Goal: Transaction & Acquisition: Purchase product/service

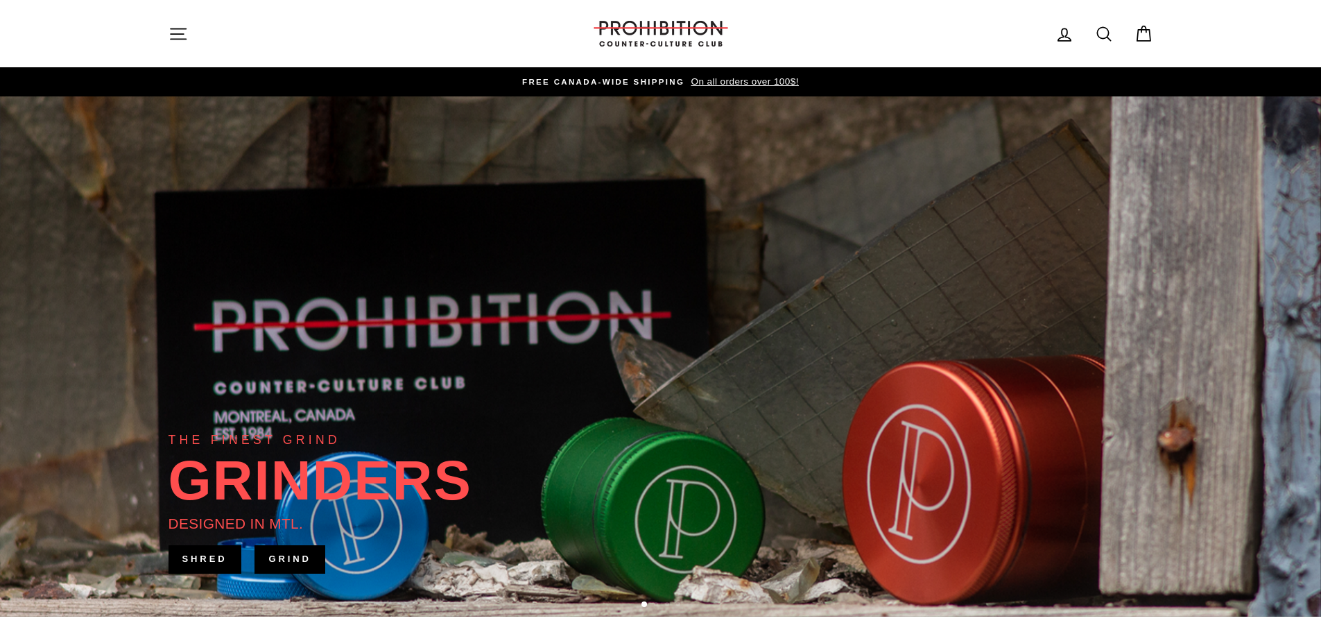
click at [184, 29] on icon "button" at bounding box center [178, 33] width 19 height 19
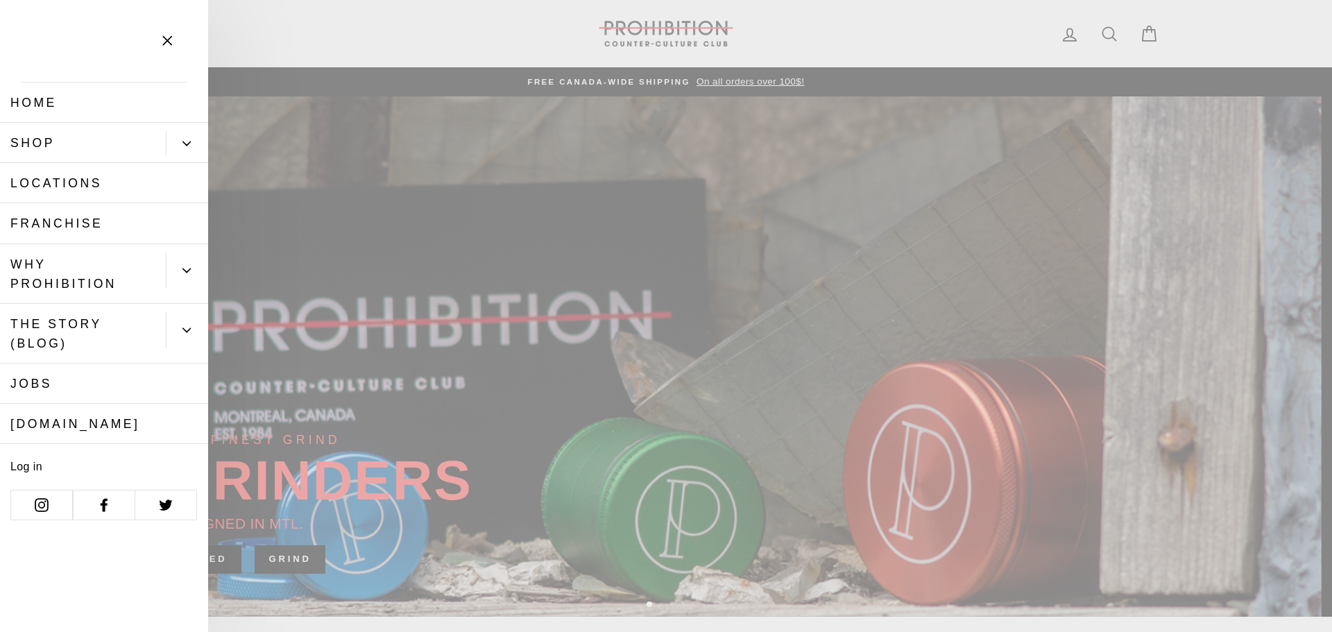
click at [182, 139] on button "Primary" at bounding box center [187, 143] width 42 height 24
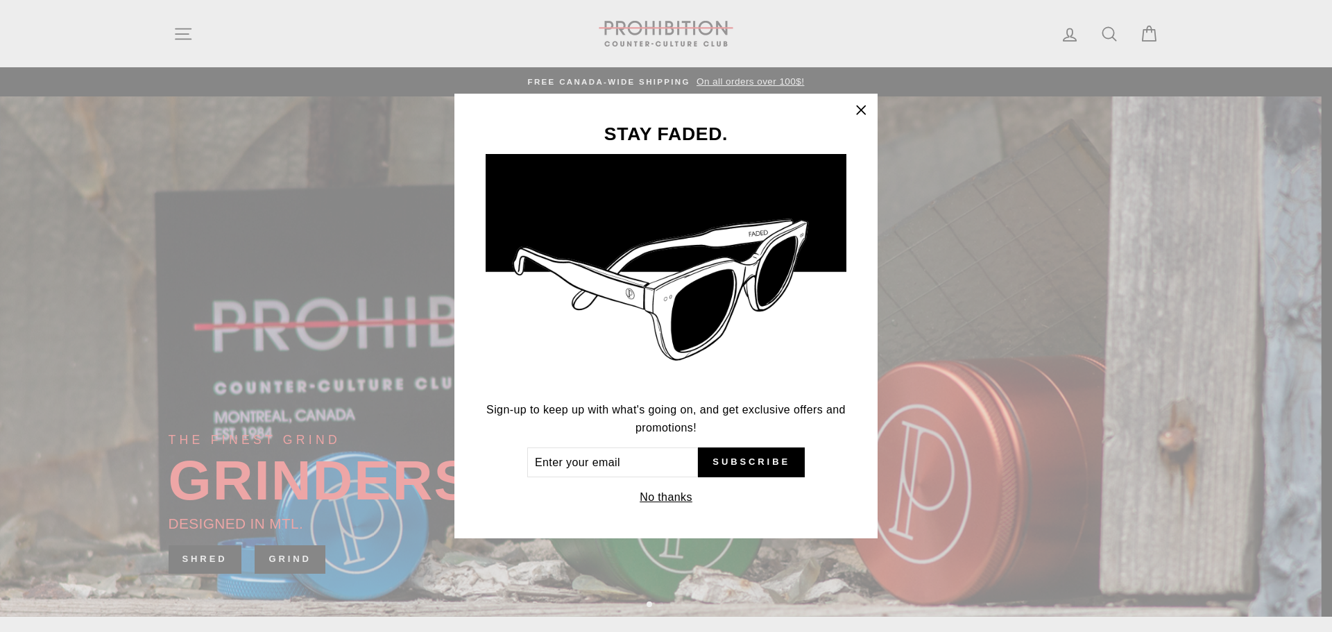
click at [859, 105] on icon "button" at bounding box center [860, 110] width 19 height 19
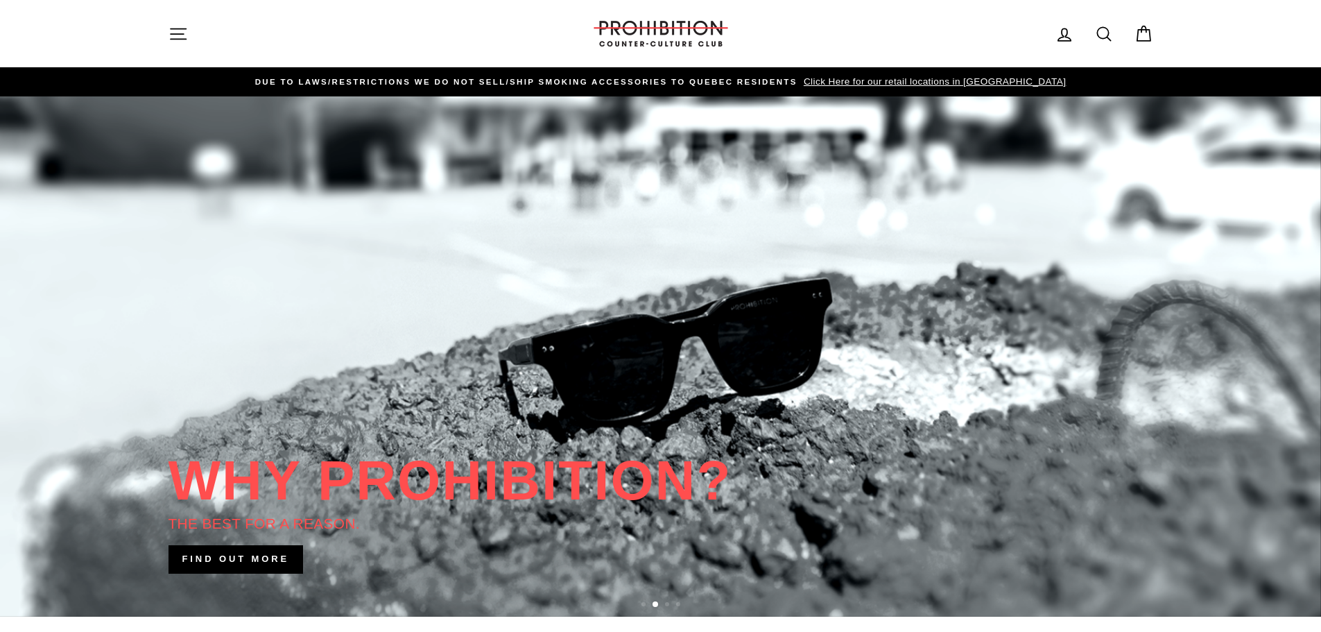
click at [173, 30] on icon "button" at bounding box center [178, 33] width 19 height 19
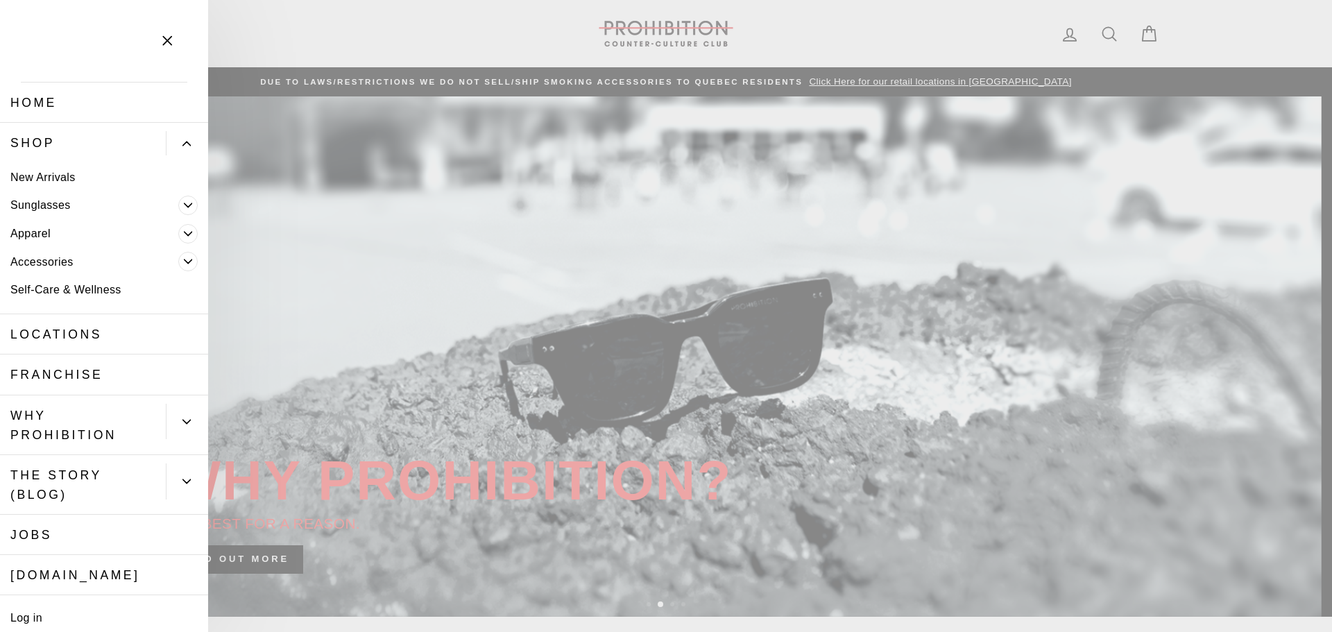
click at [178, 256] on span "Primary" at bounding box center [187, 261] width 19 height 19
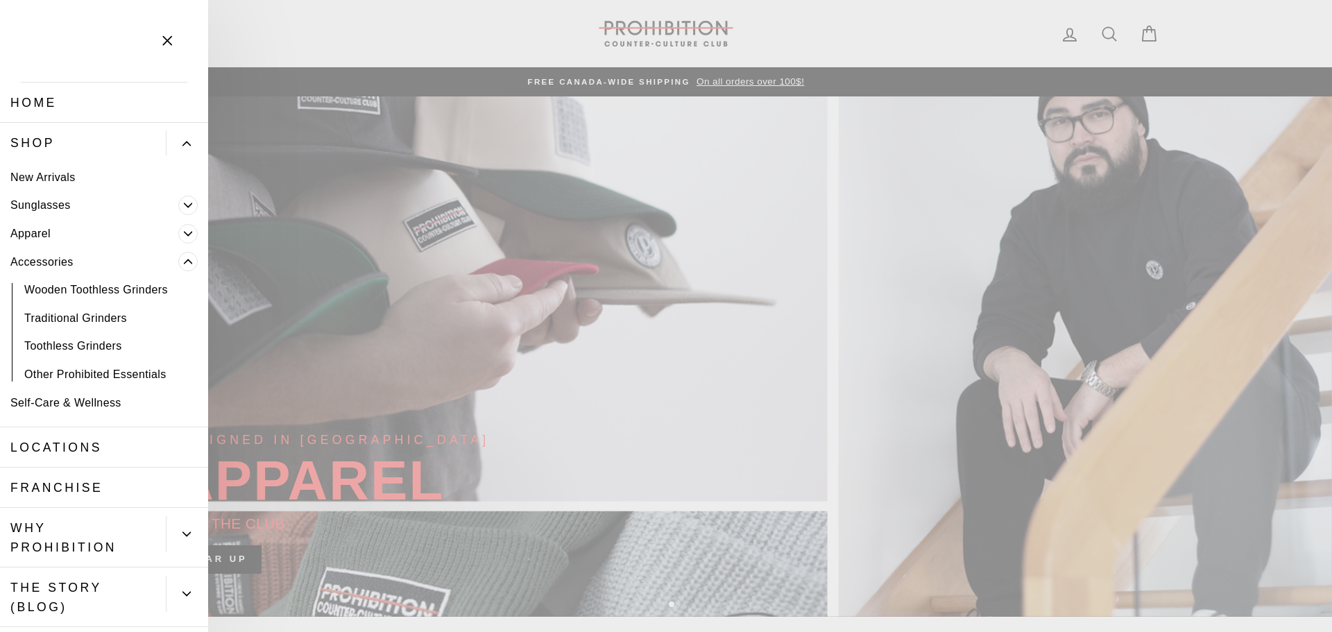
click at [120, 372] on link "Other Prohibited Essentials" at bounding box center [104, 374] width 208 height 28
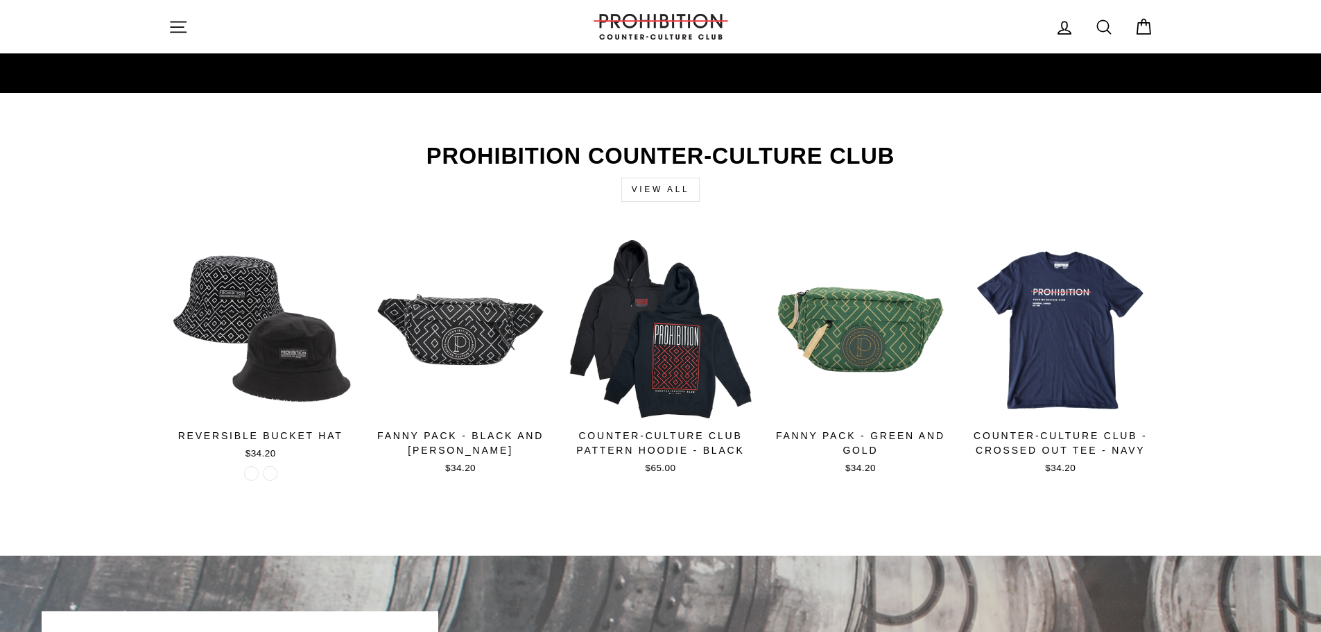
scroll to position [1872, 0]
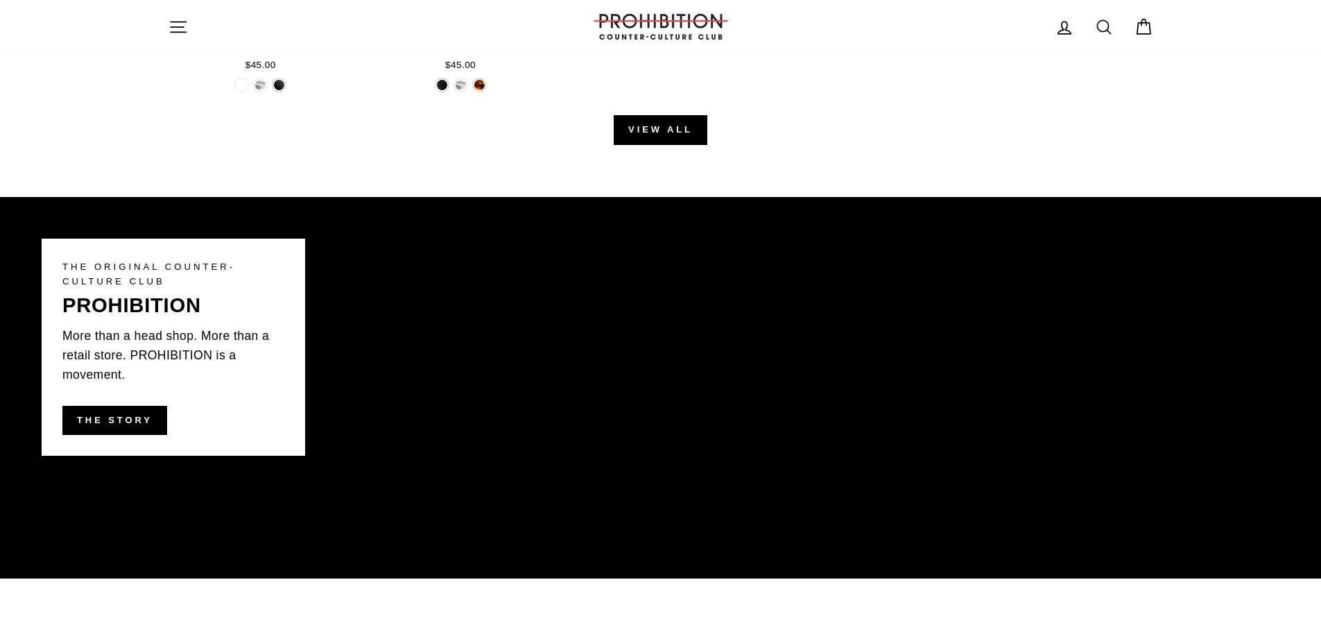
click at [1097, 26] on icon at bounding box center [1103, 26] width 13 height 13
type input "shisha"
click at [169, 10] on button "Search" at bounding box center [184, 26] width 30 height 33
